Goal: Task Accomplishment & Management: Manage account settings

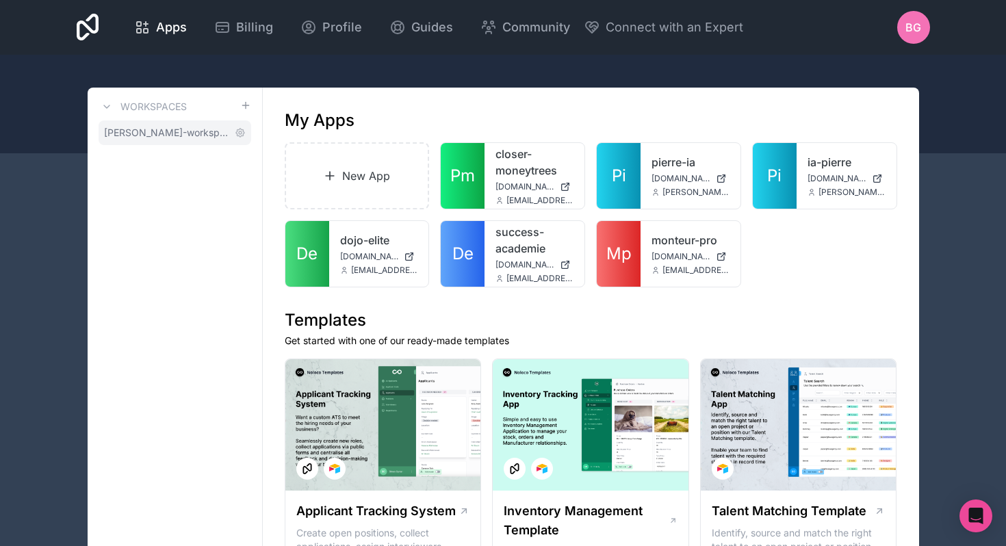
click at [198, 130] on span "[PERSON_NAME]-workspace" at bounding box center [166, 133] width 125 height 14
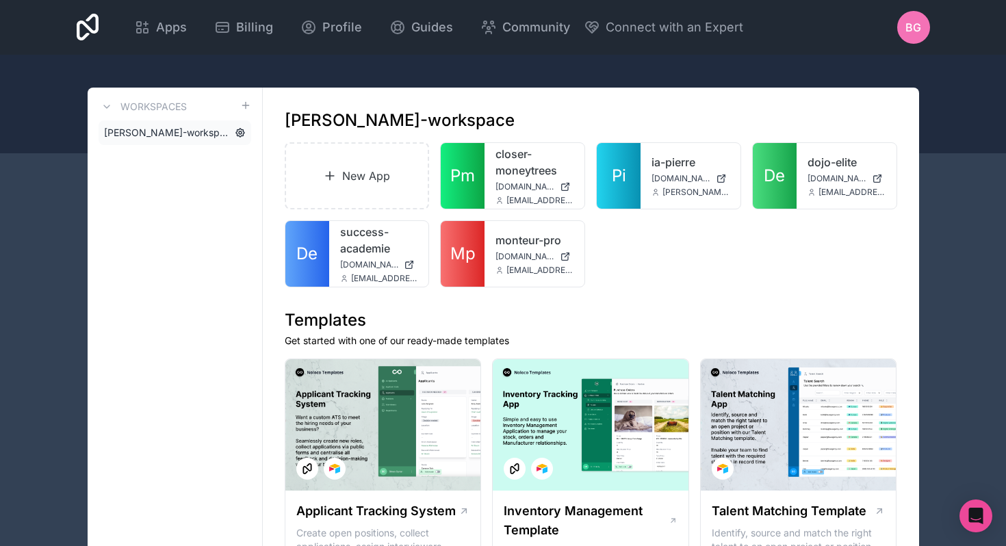
click at [241, 133] on icon at bounding box center [240, 132] width 11 height 11
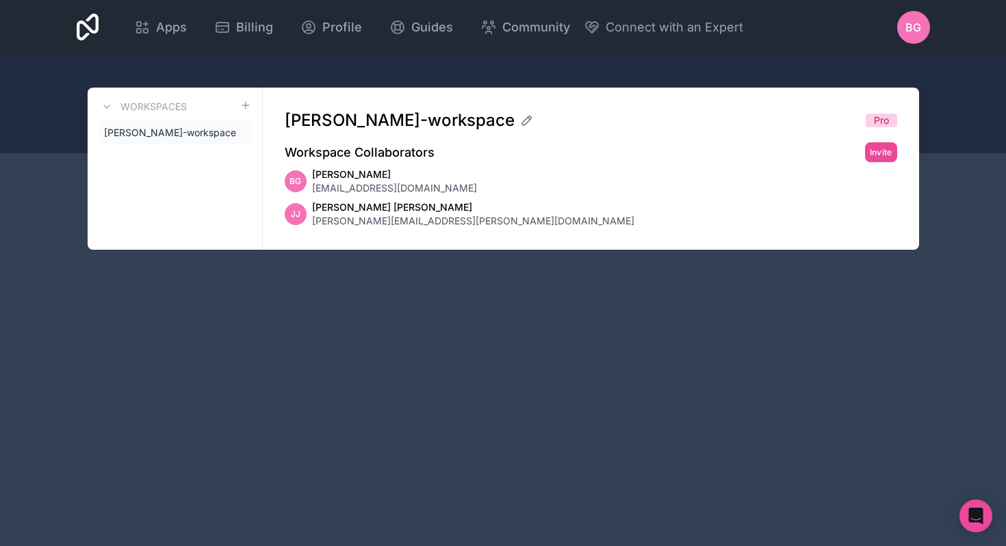
click at [0, 0] on icon at bounding box center [0, 0] width 0 height 0
click at [245, 31] on span "Billing" at bounding box center [254, 27] width 37 height 19
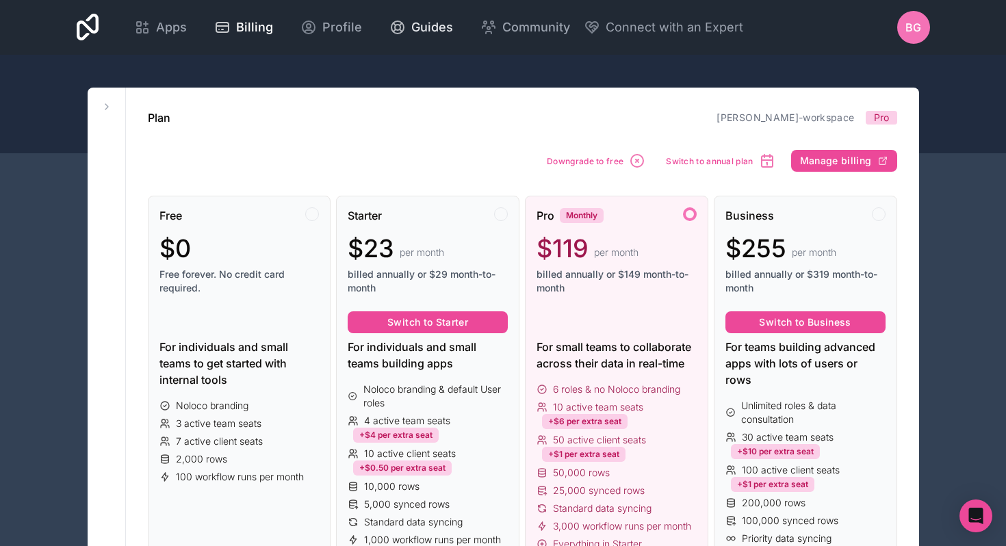
click at [430, 23] on span "Guides" at bounding box center [432, 27] width 42 height 19
click at [165, 25] on span "Apps" at bounding box center [171, 27] width 31 height 19
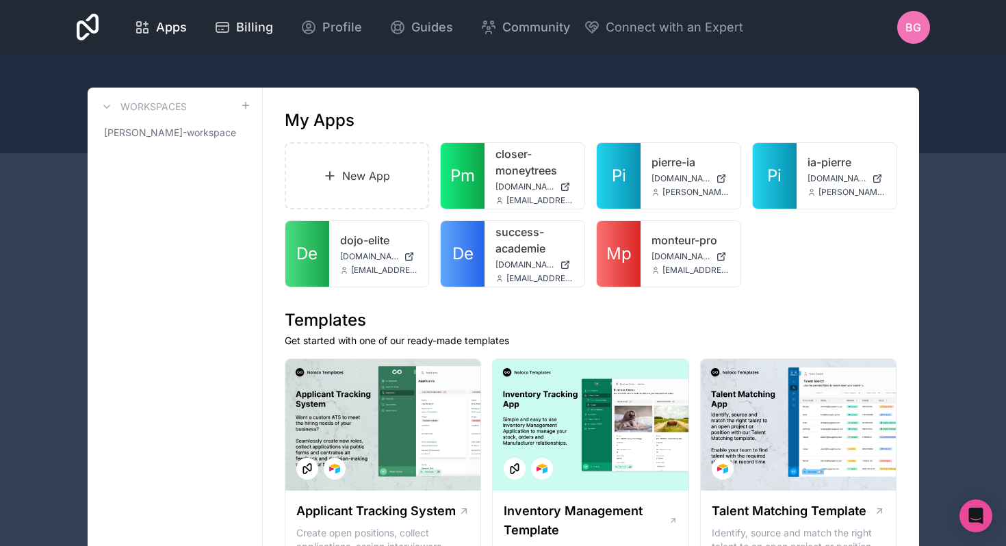
click at [246, 24] on span "Billing" at bounding box center [254, 27] width 37 height 19
